Goal: Information Seeking & Learning: Learn about a topic

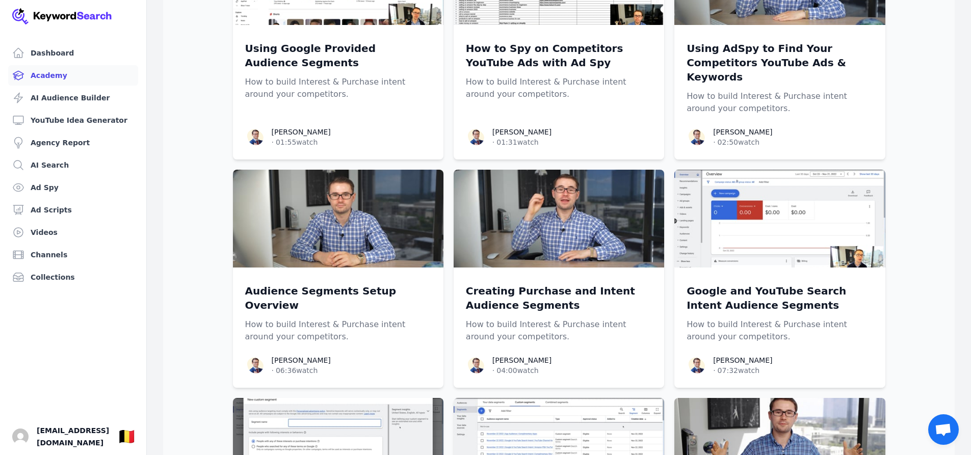
click at [38, 185] on link "Ad Spy" at bounding box center [73, 187] width 130 height 20
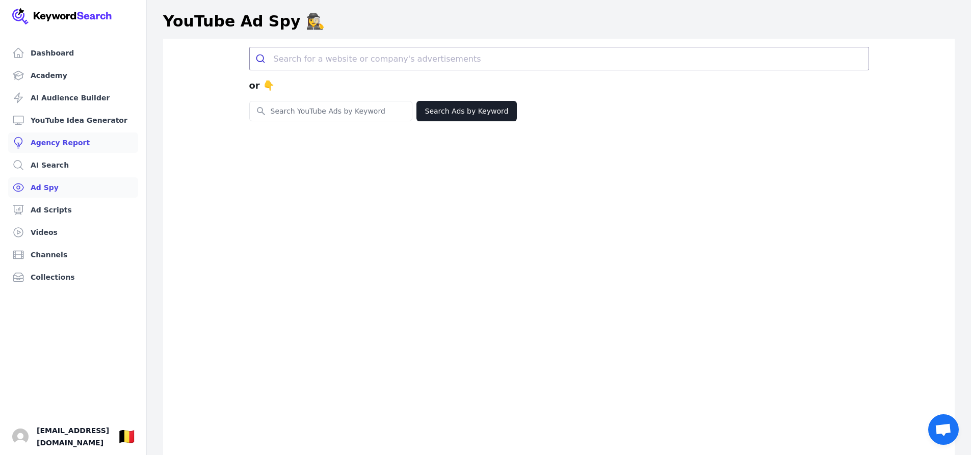
click at [47, 145] on link "Agency Report" at bounding box center [73, 143] width 130 height 20
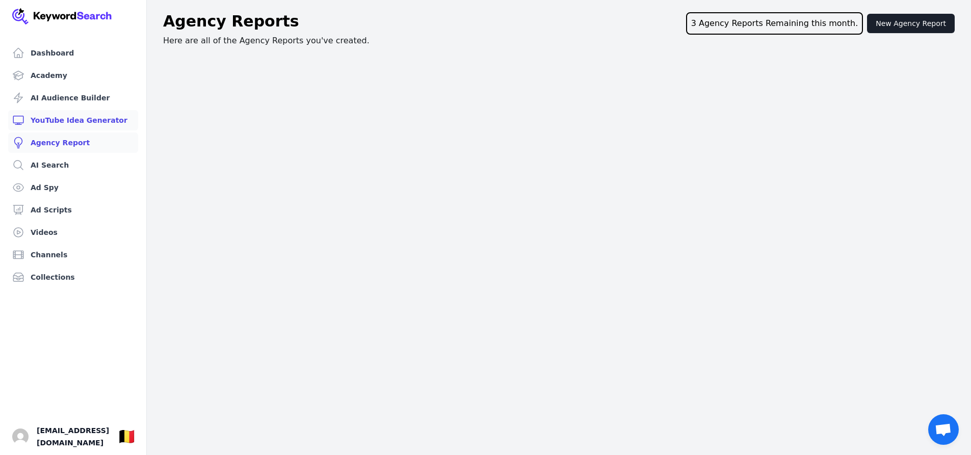
click at [44, 122] on link "YouTube Idea Generator" at bounding box center [73, 120] width 130 height 20
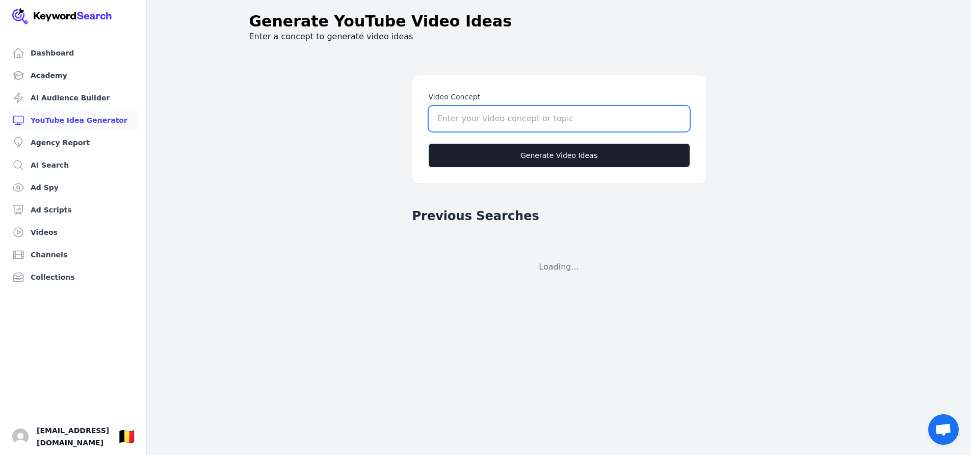
click at [457, 116] on input "Video Concept" at bounding box center [559, 118] width 261 height 25
type input "Aromatherapy"
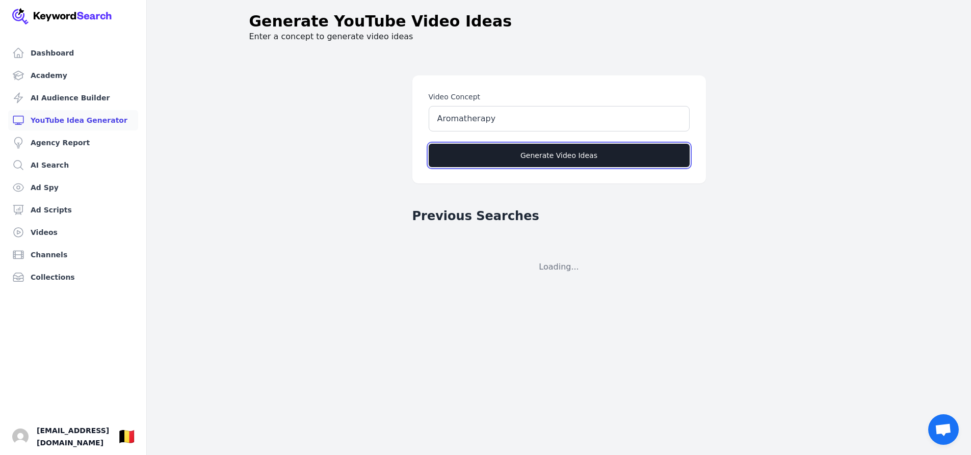
click at [504, 159] on button "Generate Video Ideas" at bounding box center [559, 155] width 261 height 23
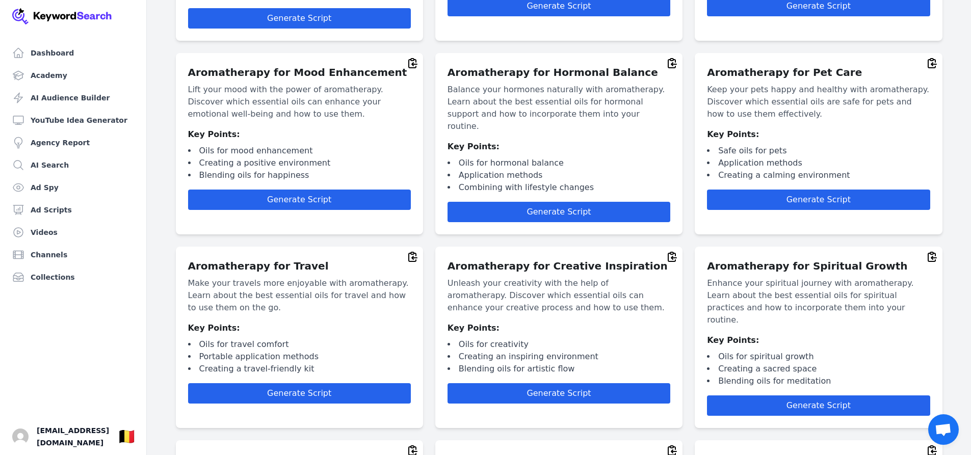
scroll to position [1360, 0]
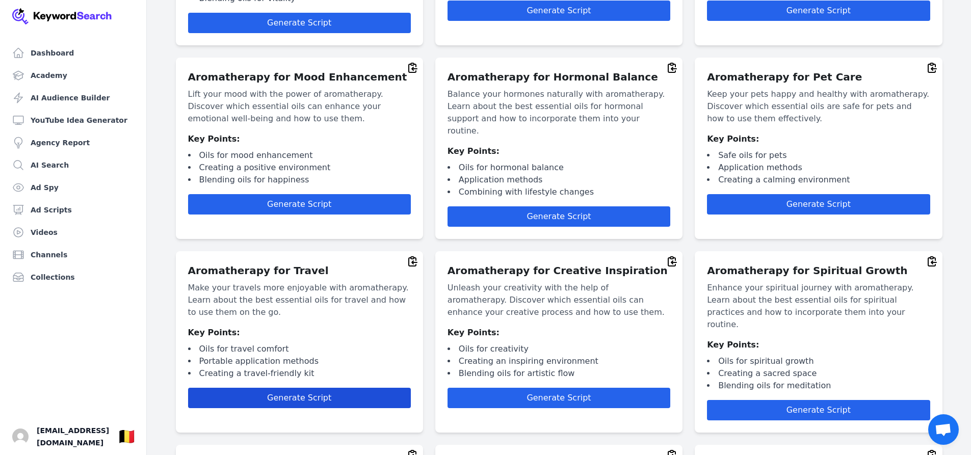
click at [264, 388] on button "Generate Script" at bounding box center [299, 398] width 223 height 20
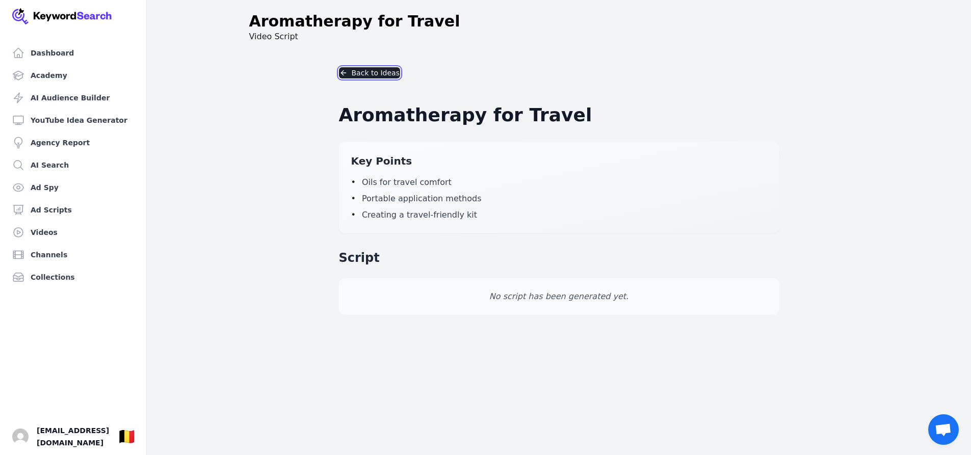
click at [353, 73] on button "Back to Ideas" at bounding box center [369, 72] width 61 height 11
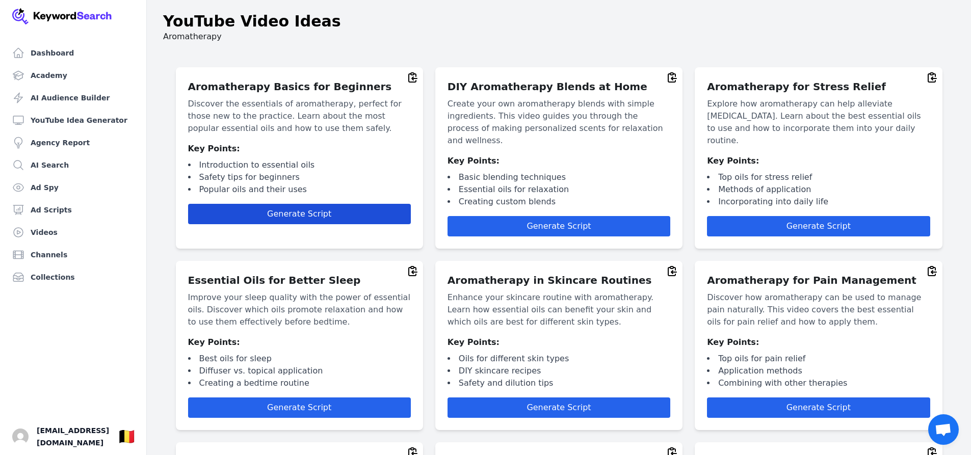
click at [294, 210] on span "Generate Script" at bounding box center [299, 214] width 64 height 10
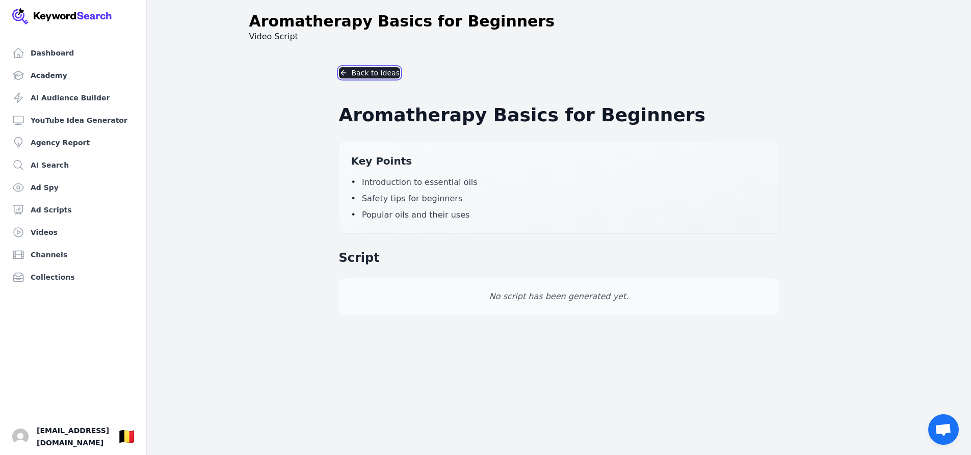
click at [355, 69] on button "Back to Ideas" at bounding box center [369, 72] width 61 height 11
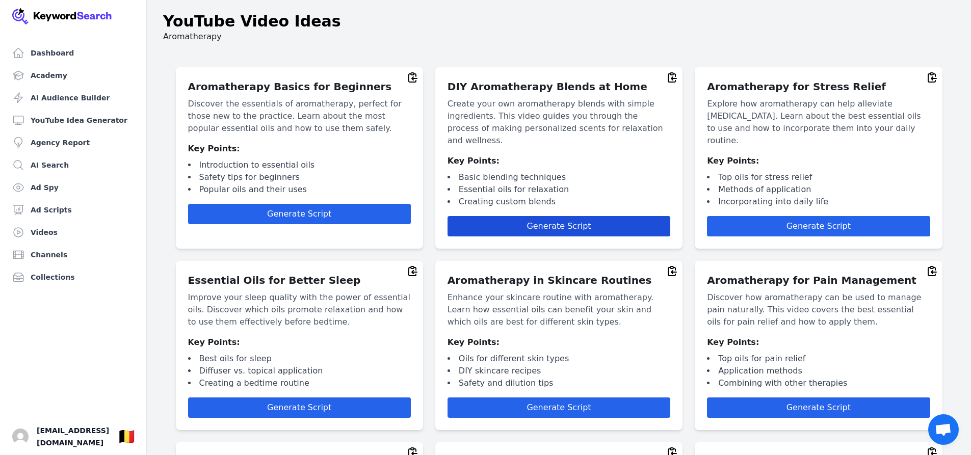
click at [479, 216] on button "Generate Script" at bounding box center [559, 226] width 223 height 20
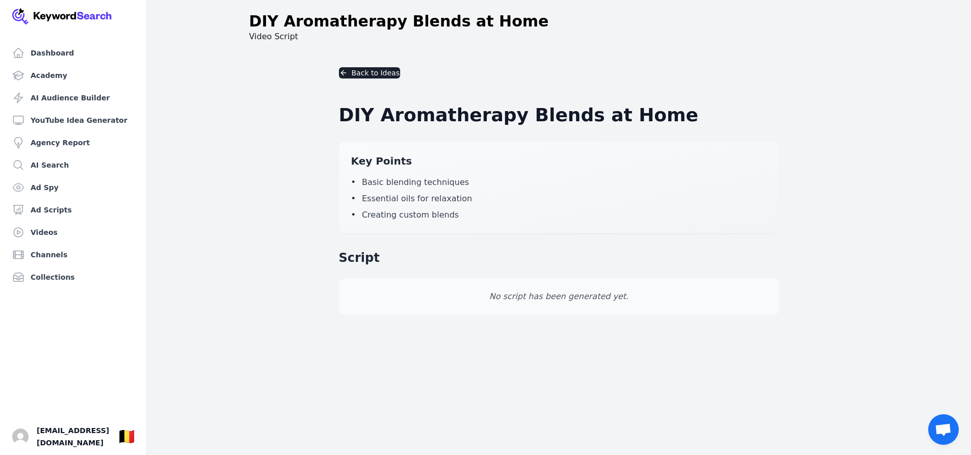
click at [501, 290] on div "No script has been generated yet." at bounding box center [559, 296] width 440 height 37
click at [372, 72] on button "Back to Ideas" at bounding box center [369, 72] width 61 height 11
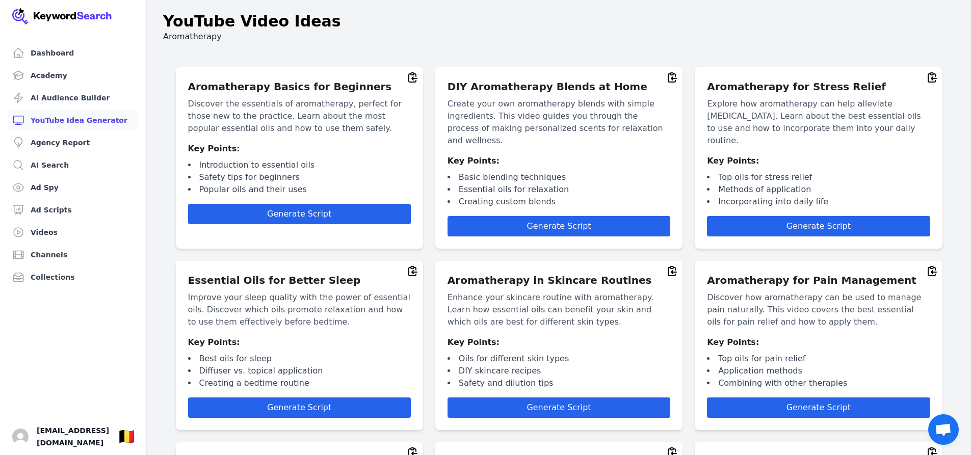
click at [89, 122] on link "YouTube Idea Generator" at bounding box center [73, 120] width 130 height 20
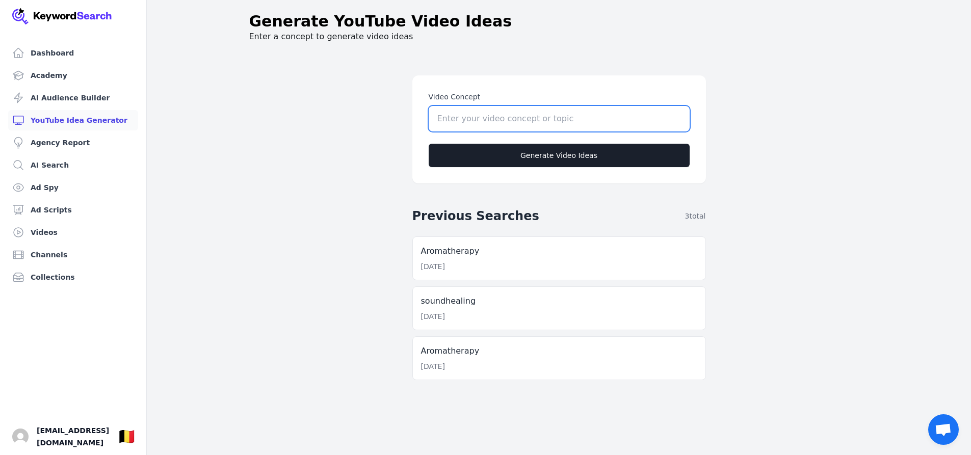
click at [468, 127] on input "Video Concept" at bounding box center [559, 118] width 261 height 25
type input "soundhealing"
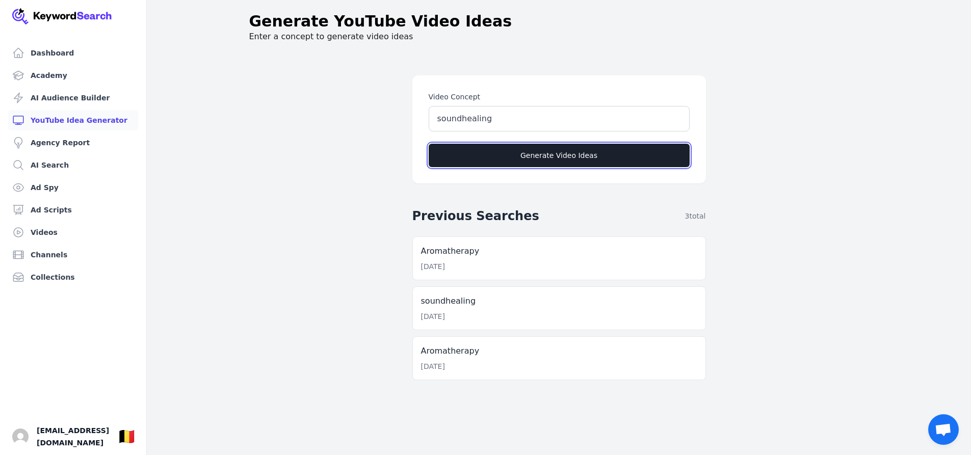
click at [499, 159] on button "Generate Video Ideas" at bounding box center [559, 155] width 261 height 23
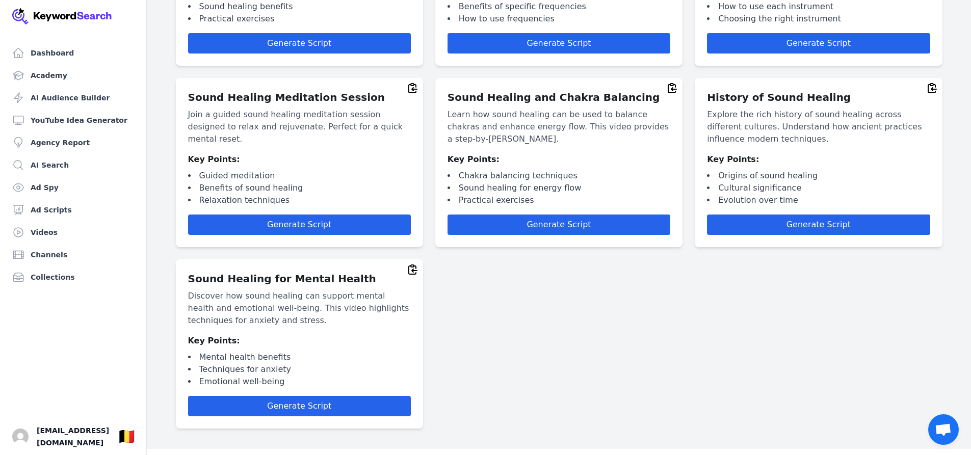
scroll to position [371, 0]
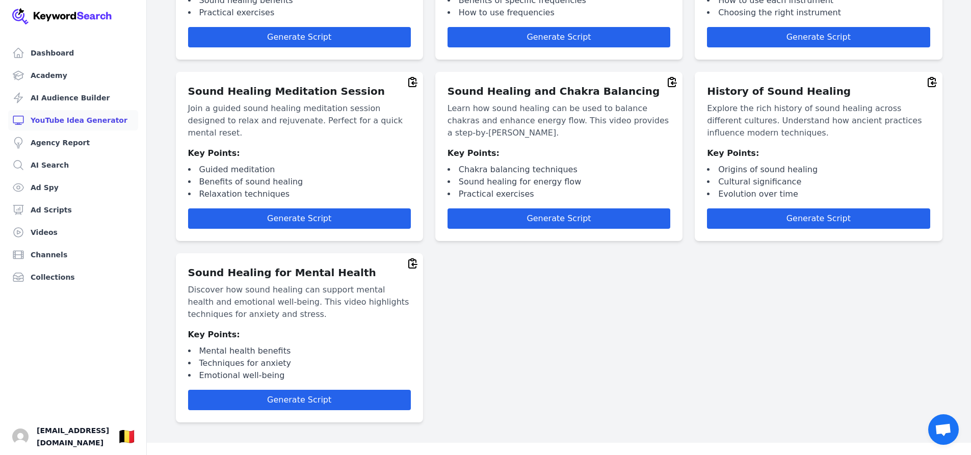
click at [81, 119] on link "YouTube Idea Generator" at bounding box center [73, 120] width 130 height 20
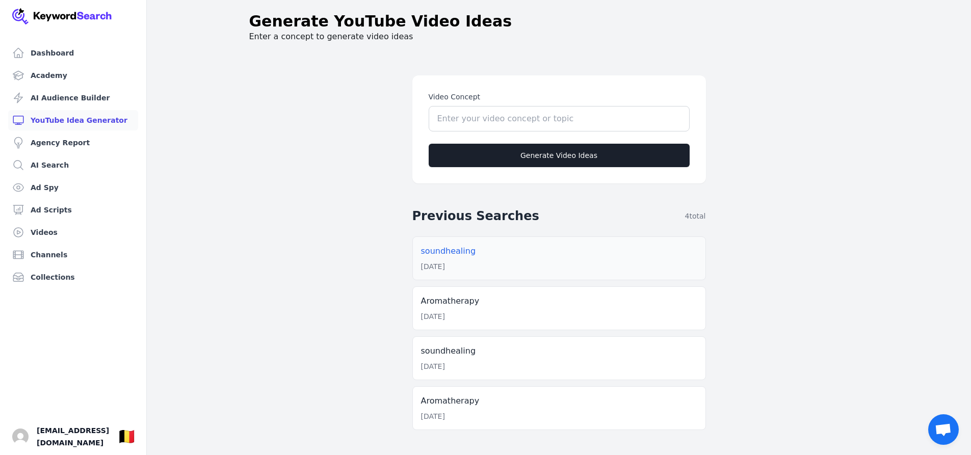
click at [438, 252] on p "soundhealing" at bounding box center [559, 251] width 276 height 12
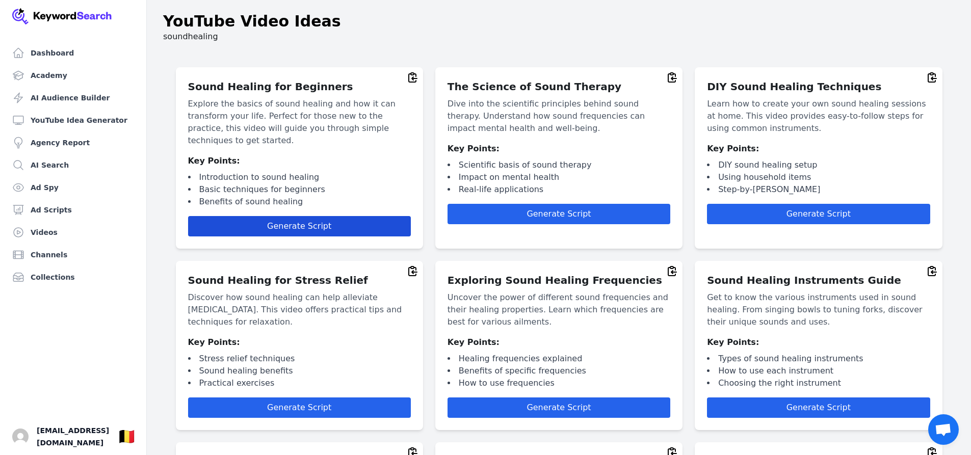
click at [317, 223] on span "Generate Script" at bounding box center [299, 226] width 64 height 10
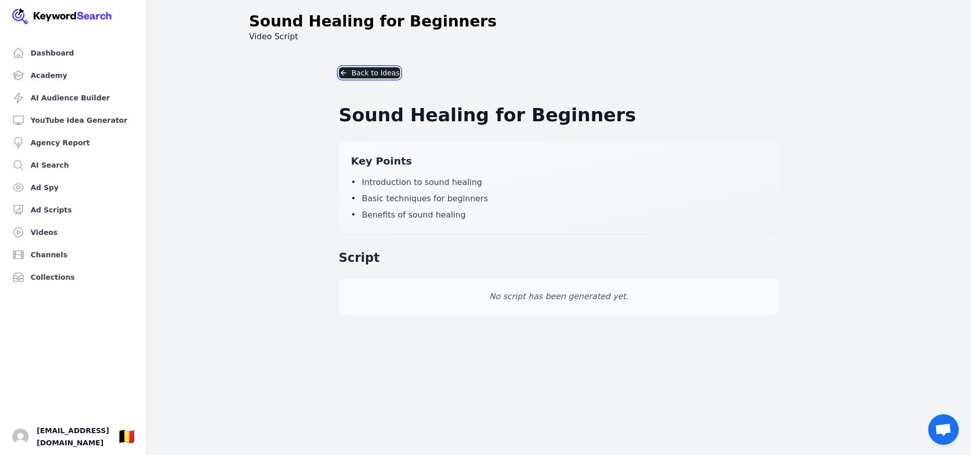
click at [356, 74] on button "Back to Ideas" at bounding box center [369, 72] width 61 height 11
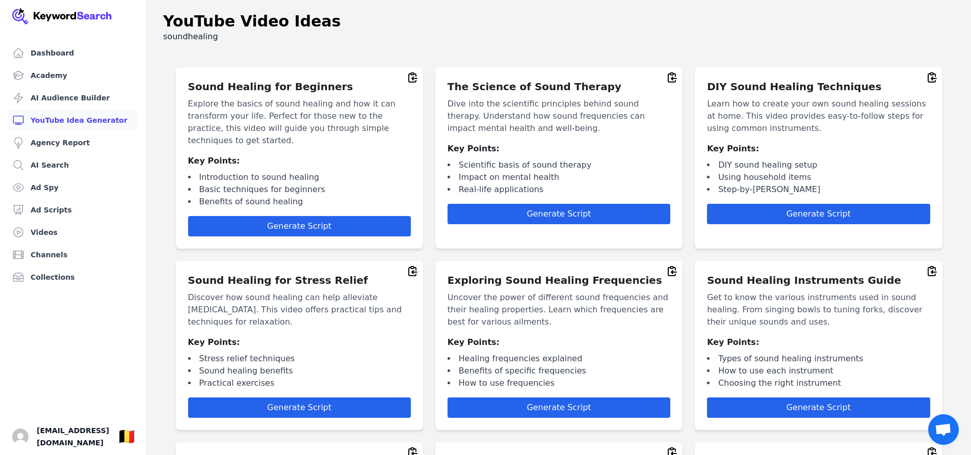
click at [56, 116] on link "YouTube Idea Generator" at bounding box center [73, 120] width 130 height 20
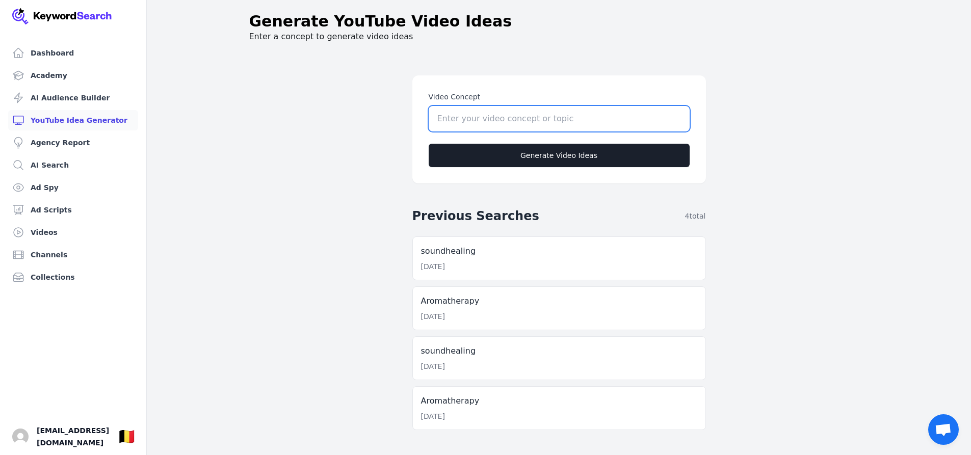
click at [442, 117] on input "Video Concept" at bounding box center [559, 118] width 261 height 25
type input "massage avec huiles essentielles"
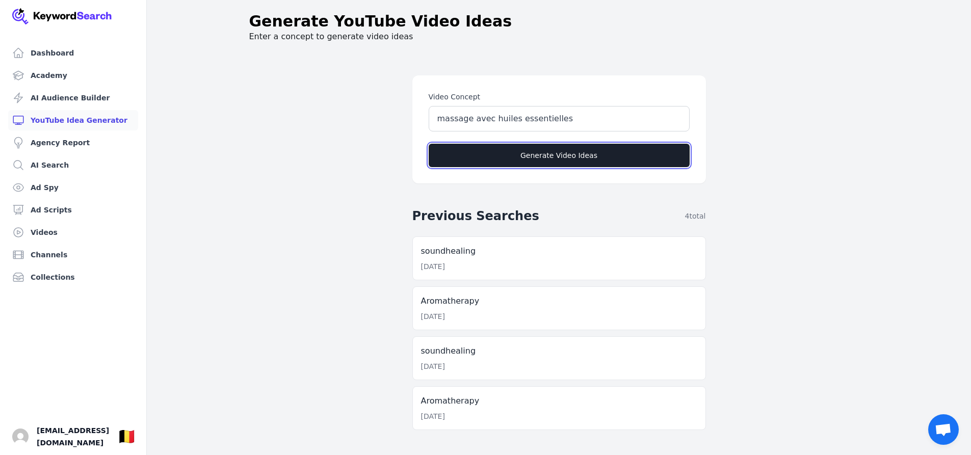
click at [561, 155] on button "Generate Video Ideas" at bounding box center [559, 155] width 261 height 23
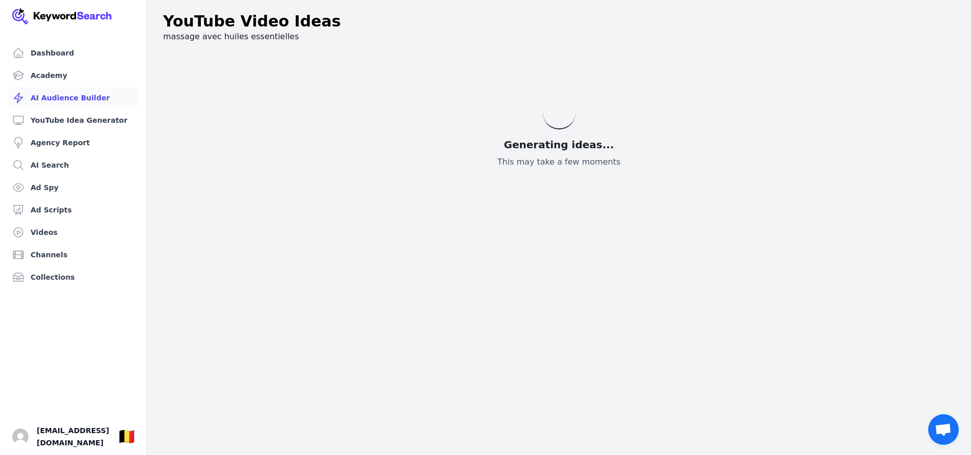
click at [38, 96] on link "AI Audience Builder" at bounding box center [73, 98] width 130 height 20
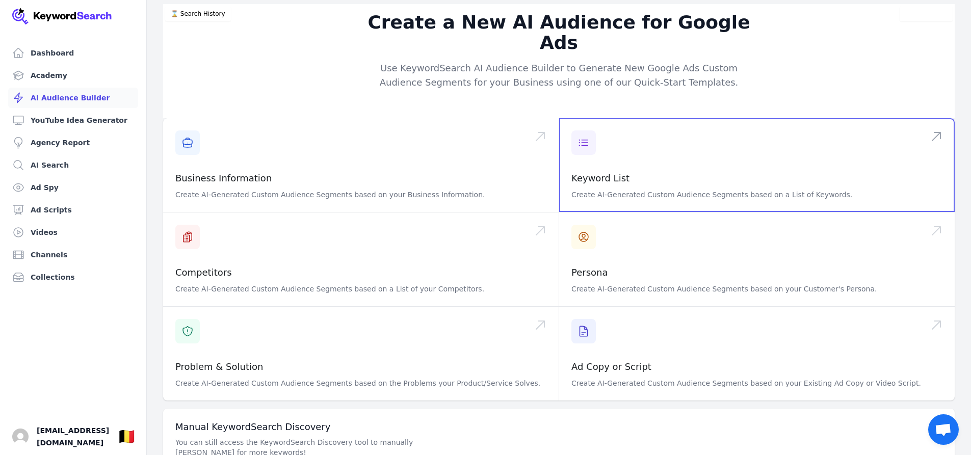
click at [606, 152] on span at bounding box center [757, 165] width 396 height 94
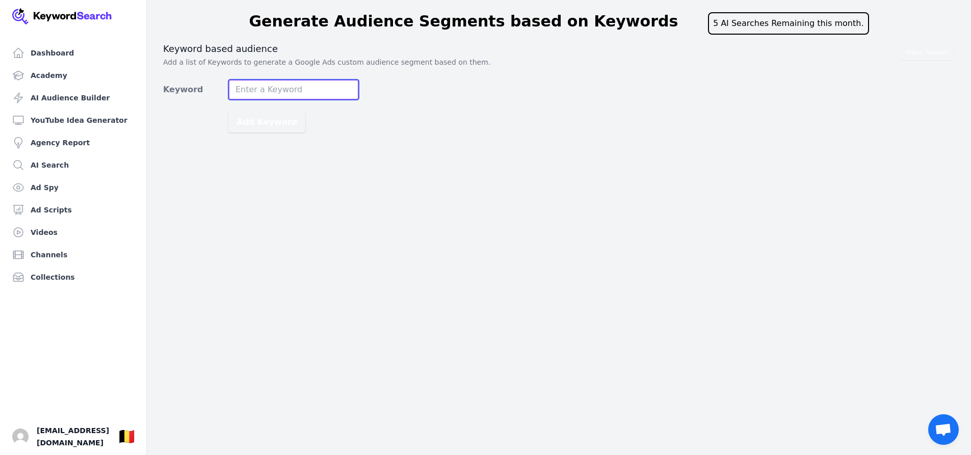
click at [284, 92] on input "Keyword" at bounding box center [293, 90] width 131 height 20
type input "aromatherapie"
click at [278, 119] on button "Add Keyword" at bounding box center [266, 122] width 77 height 20
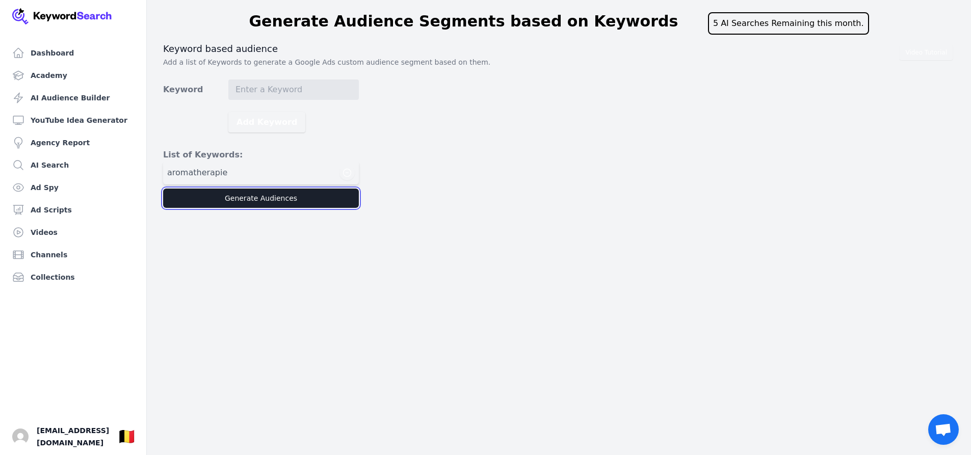
click at [283, 199] on button "Generate Audiences" at bounding box center [261, 198] width 196 height 19
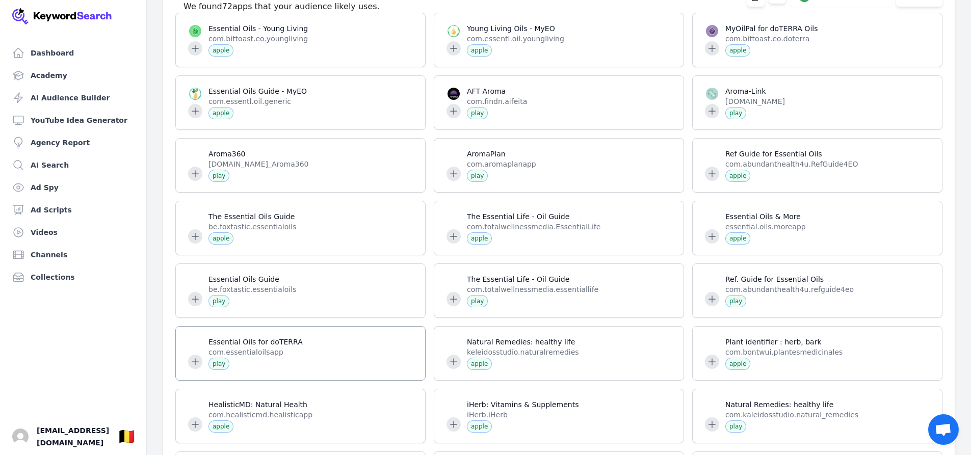
scroll to position [51, 0]
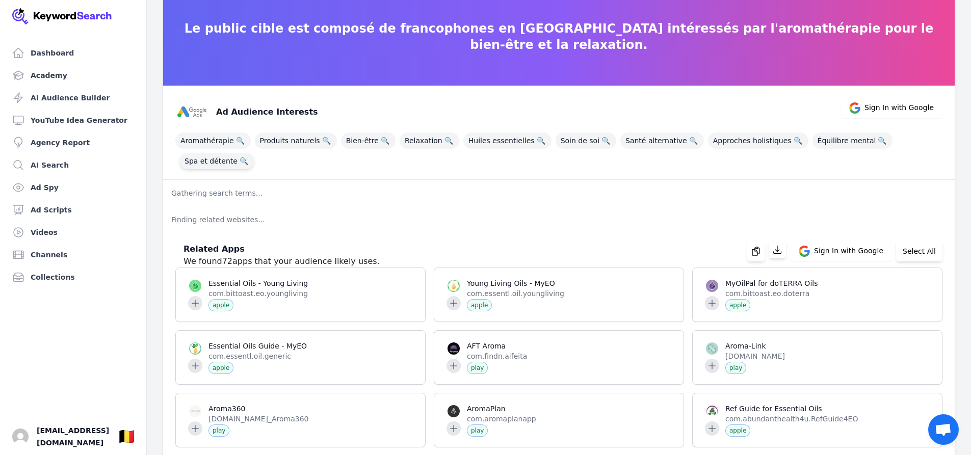
click at [209, 158] on span "Spa et détente 🔍" at bounding box center [216, 161] width 75 height 16
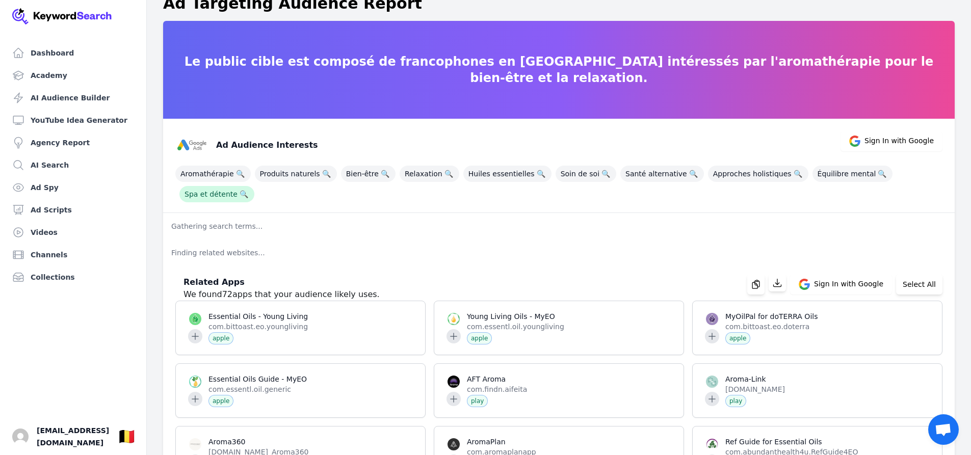
scroll to position [0, 0]
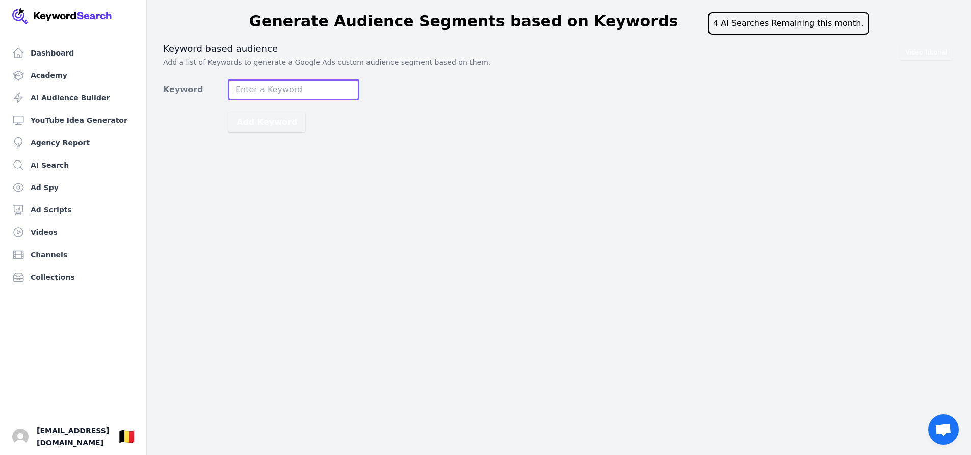
click at [271, 89] on input "Keyword" at bounding box center [293, 90] width 131 height 20
type input "sonotherapie"
click at [228, 112] on button "Add Keyword" at bounding box center [266, 122] width 77 height 20
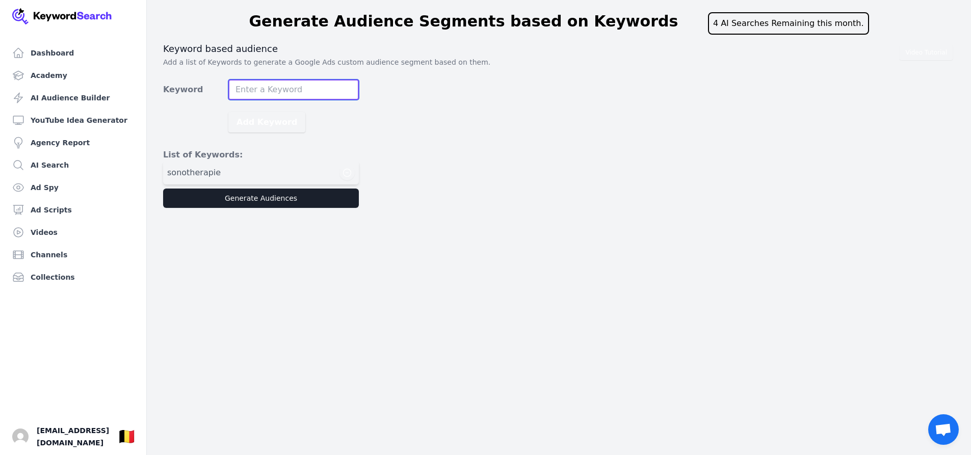
click at [268, 88] on input "Keyword" at bounding box center [293, 90] width 131 height 20
type input "sonotherapie"
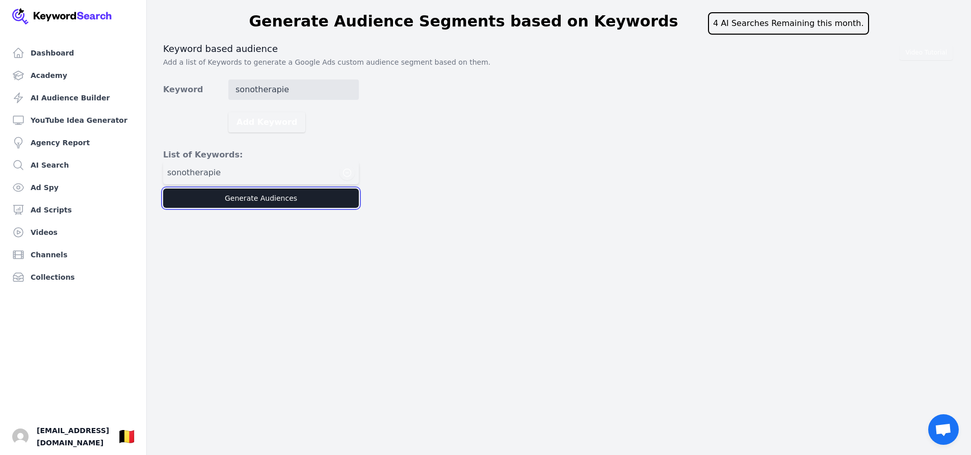
click at [231, 203] on button "Generate Audiences" at bounding box center [261, 198] width 196 height 19
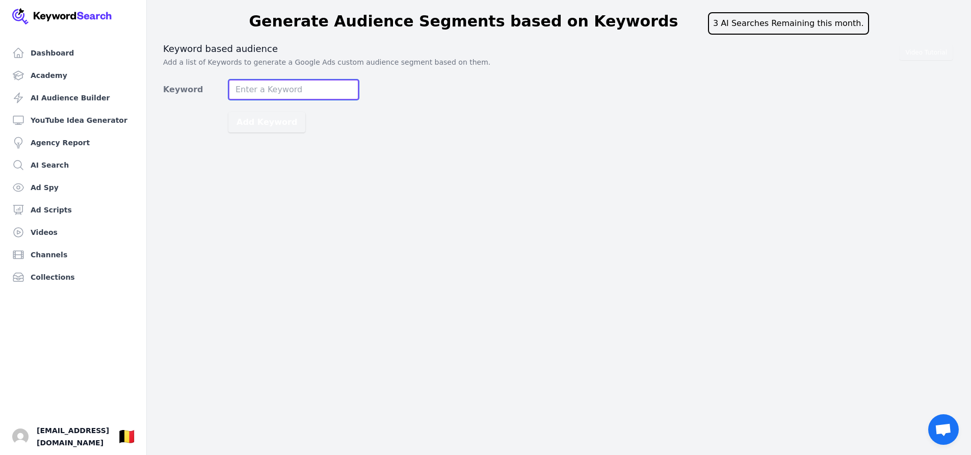
click at [285, 84] on input "Keyword" at bounding box center [293, 90] width 131 height 20
type input "massage energetique"
click at [284, 127] on button "Add Keyword" at bounding box center [266, 122] width 77 height 20
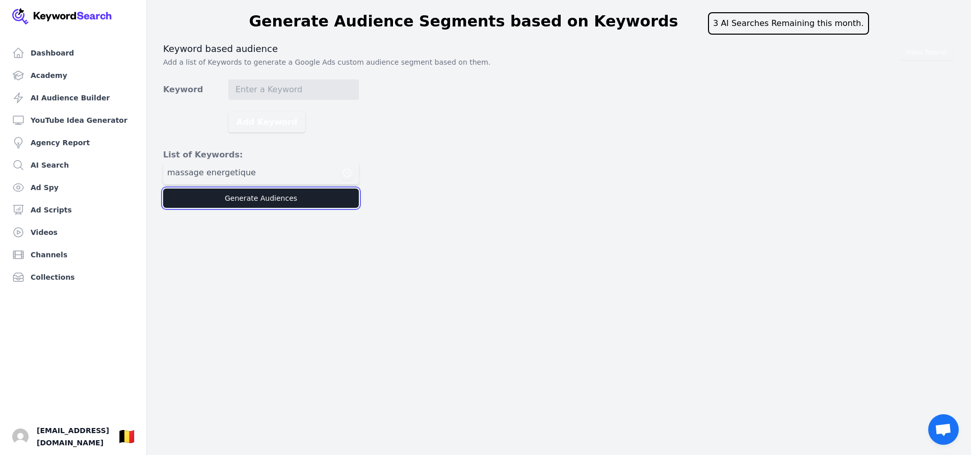
click at [266, 196] on button "Generate Audiences" at bounding box center [261, 198] width 196 height 19
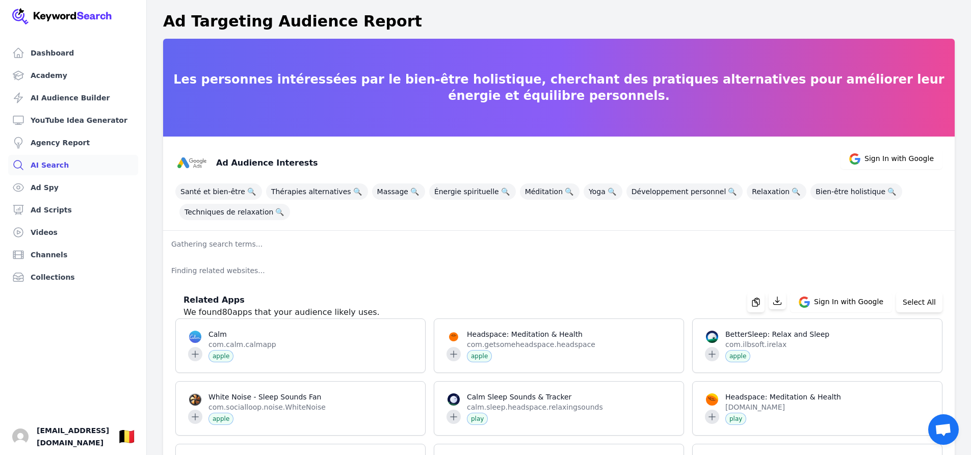
click at [56, 170] on link "AI Search" at bounding box center [73, 165] width 130 height 20
